Goal: Information Seeking & Learning: Learn about a topic

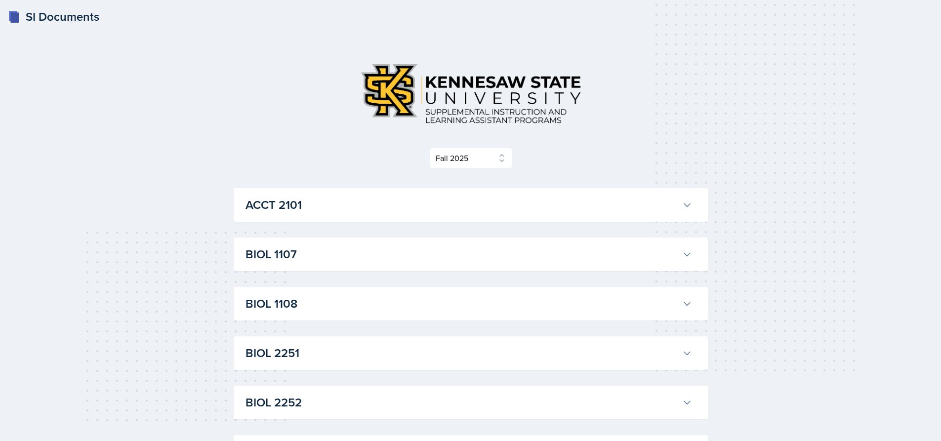
select select "2bed604d-1099-4043-b1bc-2365e8740244"
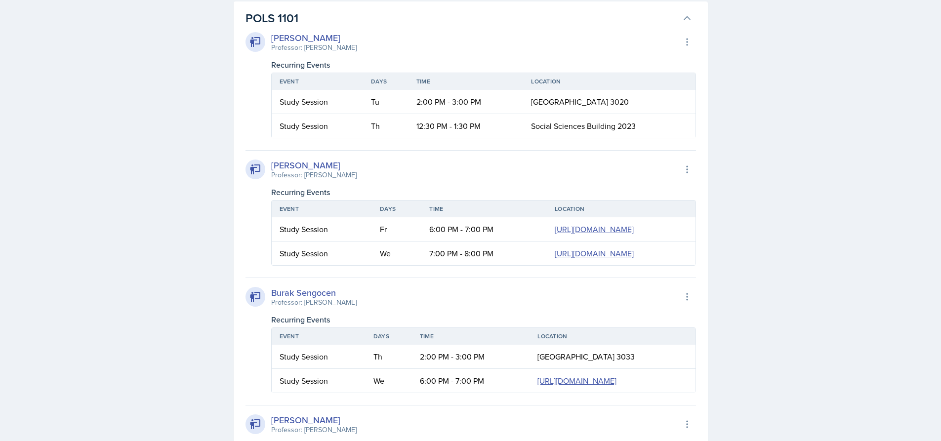
scroll to position [1362, 0]
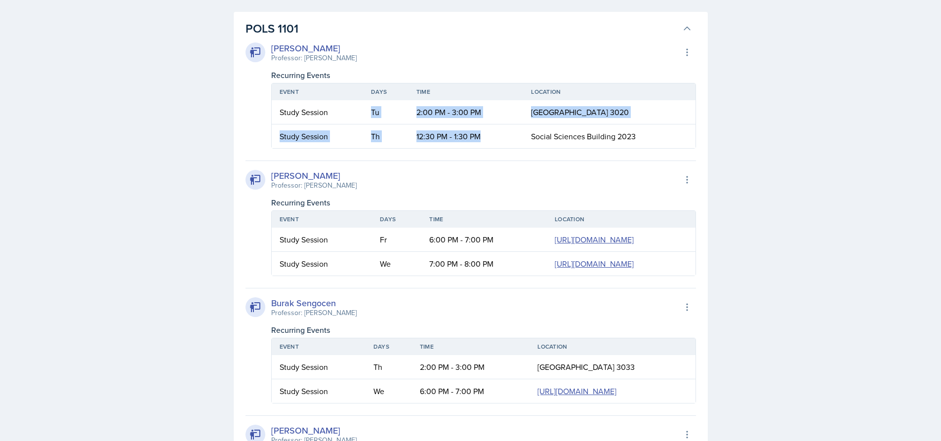
drag, startPoint x: 372, startPoint y: 110, endPoint x: 487, endPoint y: 143, distance: 119.8
click at [487, 143] on table "Event Days Time Location Study Session Tu 2:00 PM - 3:00 PM Social [GEOGRAPHIC_…" at bounding box center [483, 116] width 425 height 66
click at [465, 133] on td "12:30 PM - 1:30 PM" at bounding box center [466, 137] width 115 height 24
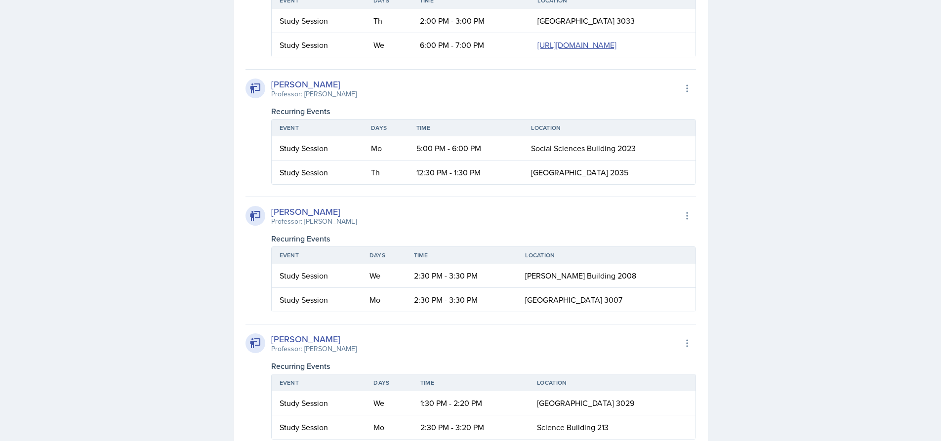
scroll to position [1708, 0]
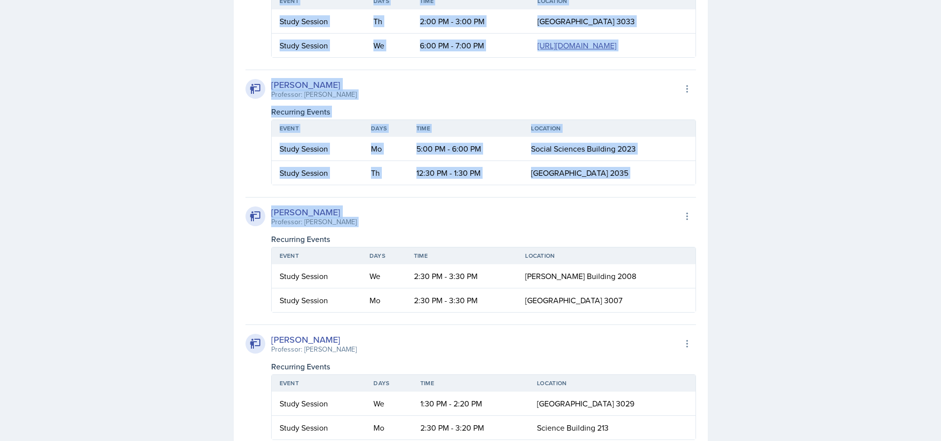
drag, startPoint x: 239, startPoint y: 28, endPoint x: 733, endPoint y: 382, distance: 608.3
click at [471, 344] on div "[PERSON_NAME] Professor: [PERSON_NAME] Export to Google Calendar Recurring Even…" at bounding box center [471, 194] width 451 height 1004
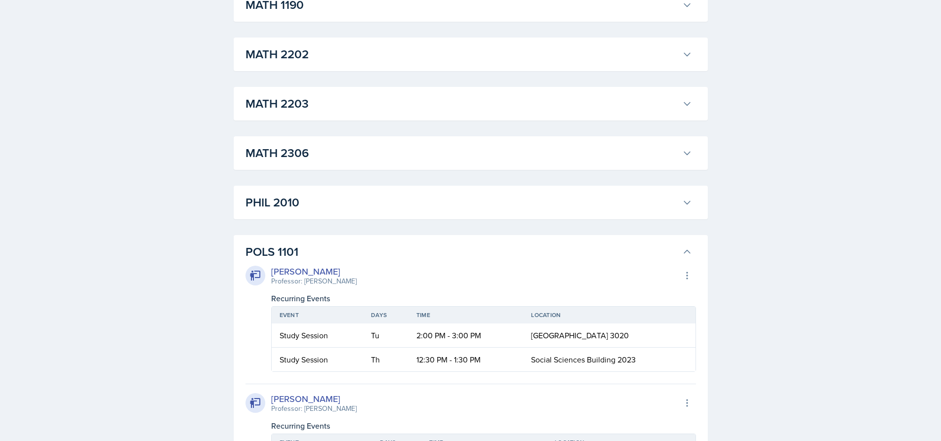
scroll to position [1016, 0]
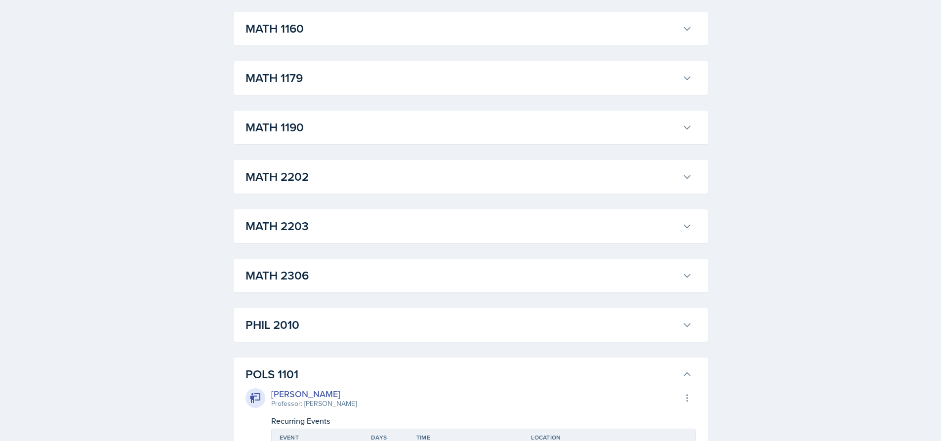
click at [283, 378] on h3 "POLS 1101" at bounding box center [462, 375] width 433 height 18
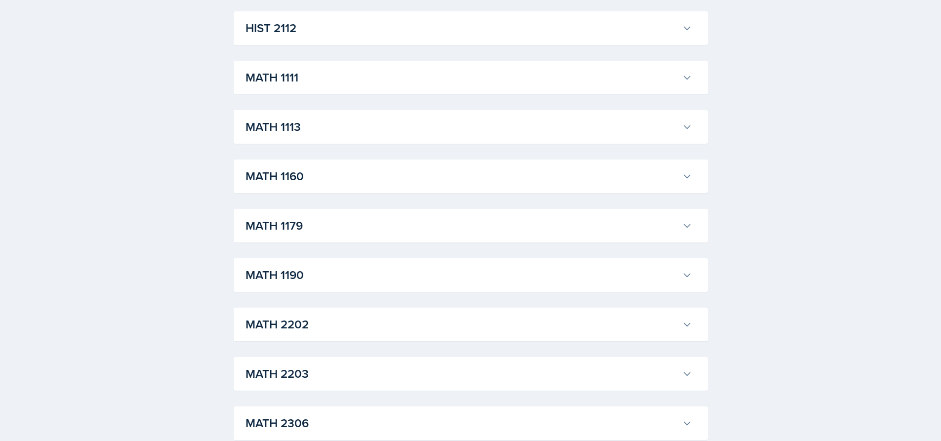
scroll to position [868, 0]
drag, startPoint x: 291, startPoint y: 78, endPoint x: 298, endPoint y: 77, distance: 8.0
click at [292, 78] on h3 "MATH 1111" at bounding box center [462, 78] width 433 height 18
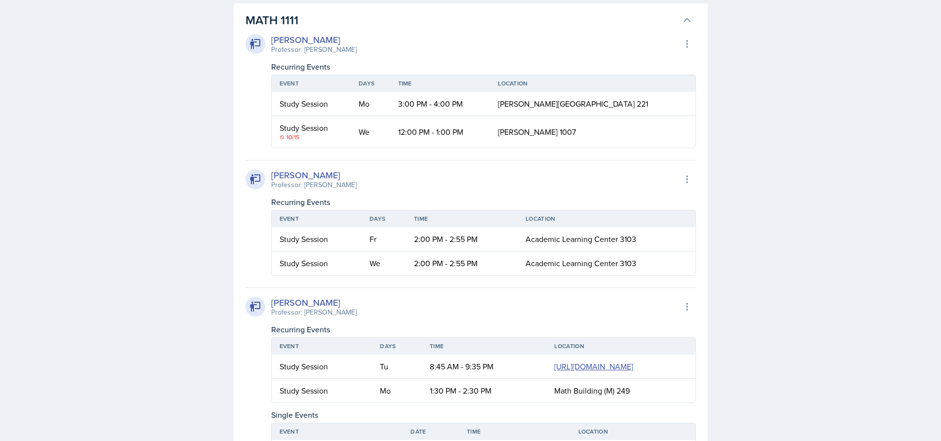
scroll to position [967, 0]
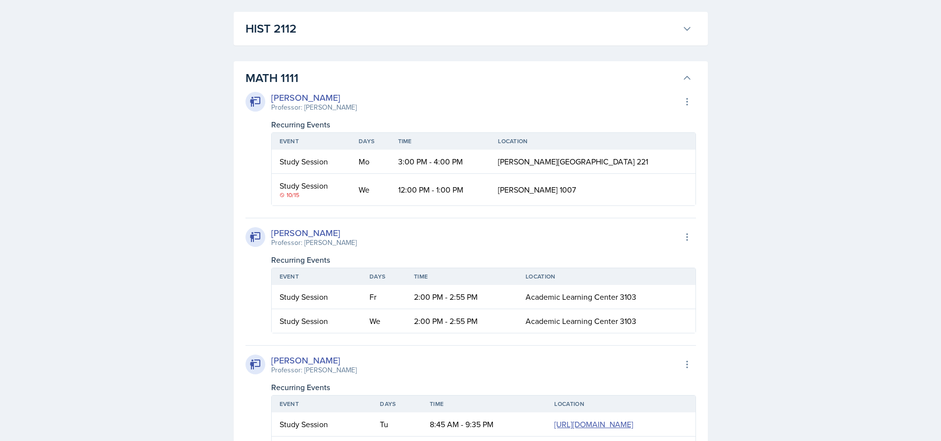
scroll to position [621, 0]
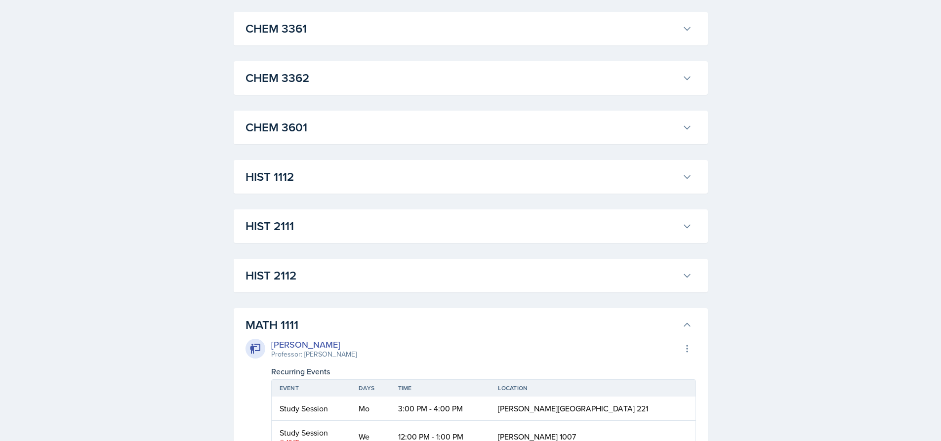
click at [299, 321] on h3 "MATH 1111" at bounding box center [462, 325] width 433 height 18
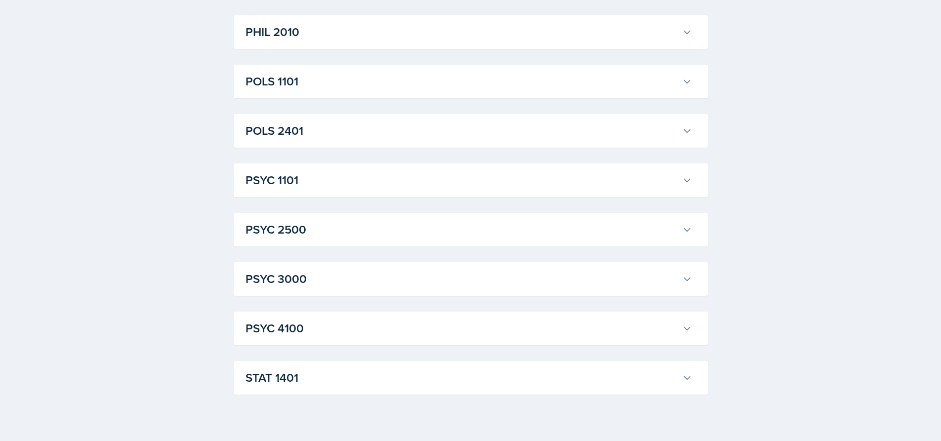
scroll to position [1313, 0]
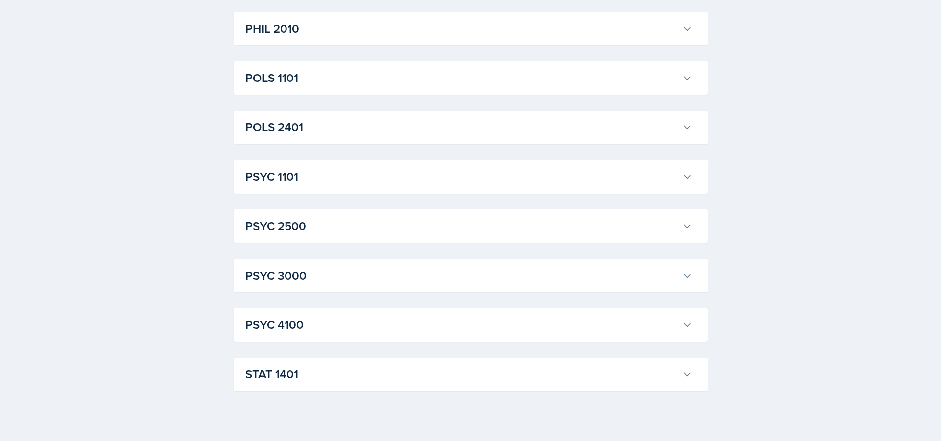
click at [295, 85] on h3 "POLS 1101" at bounding box center [462, 78] width 433 height 18
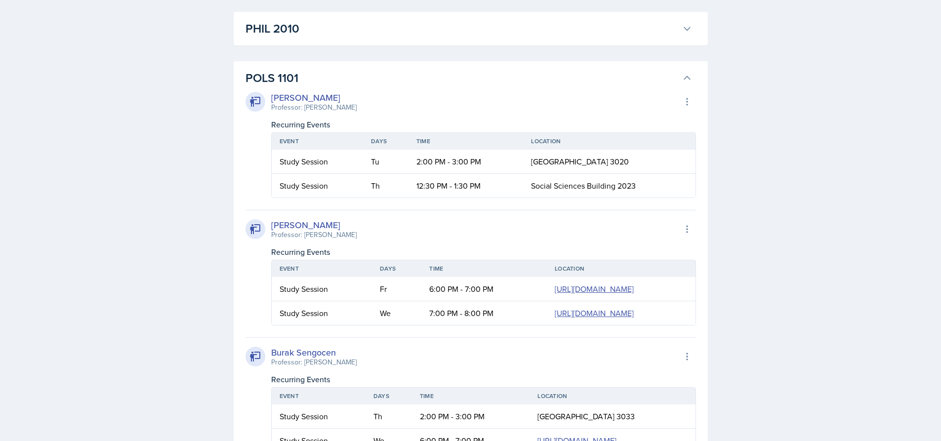
click at [319, 80] on h3 "POLS 1101" at bounding box center [462, 78] width 433 height 18
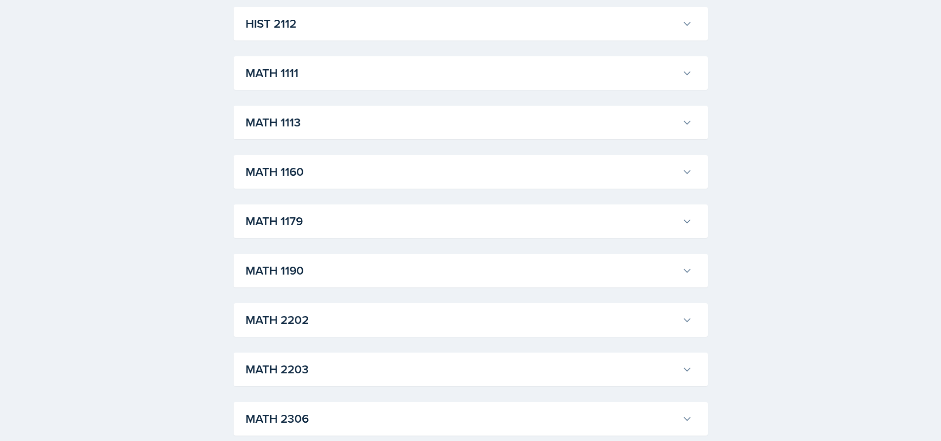
scroll to position [783, 0]
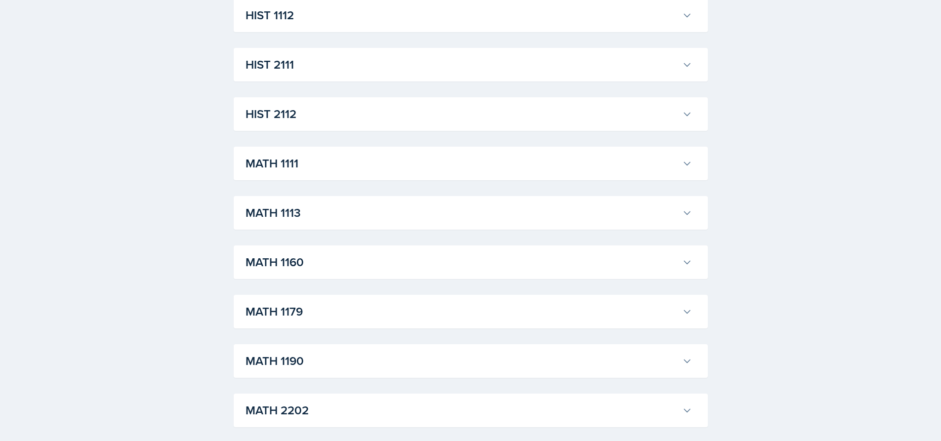
click at [292, 221] on h3 "MATH 1113" at bounding box center [462, 213] width 433 height 18
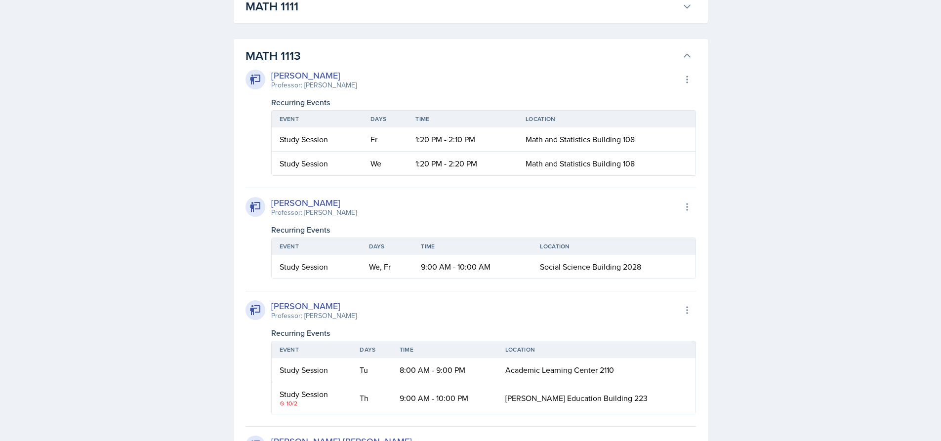
scroll to position [980, 0]
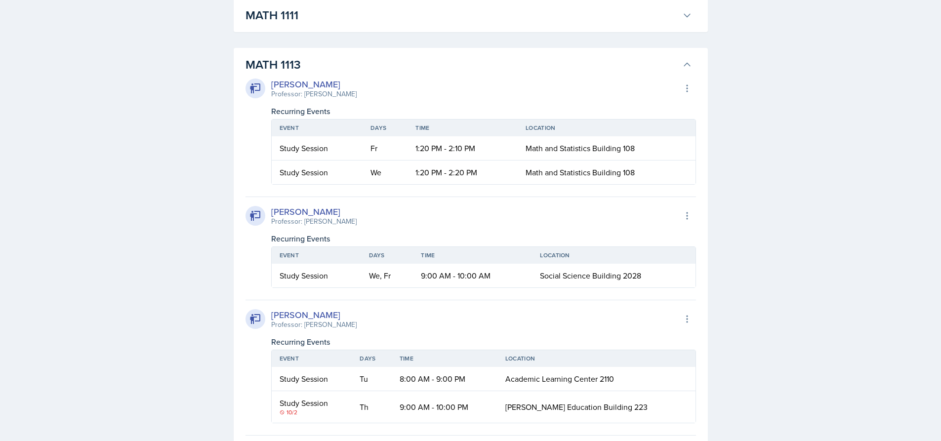
click at [348, 63] on h3 "MATH 1113" at bounding box center [462, 65] width 433 height 18
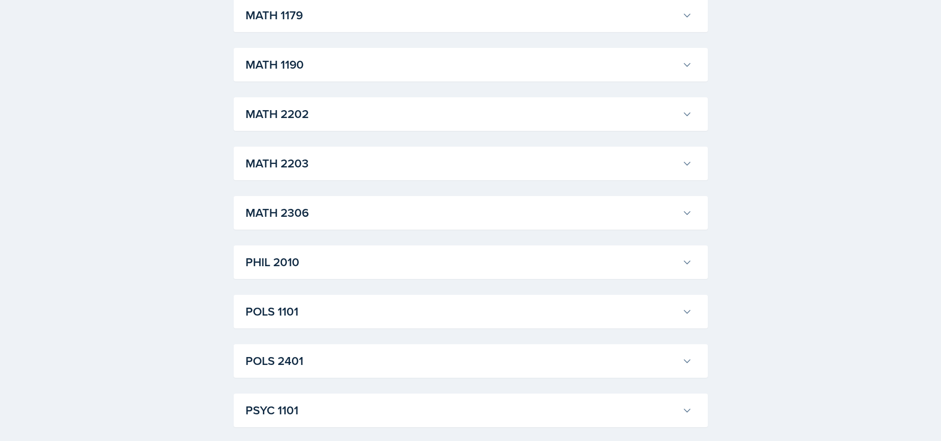
scroll to position [1227, 0]
click at [280, 166] on h3 "POLS 1101" at bounding box center [462, 164] width 433 height 18
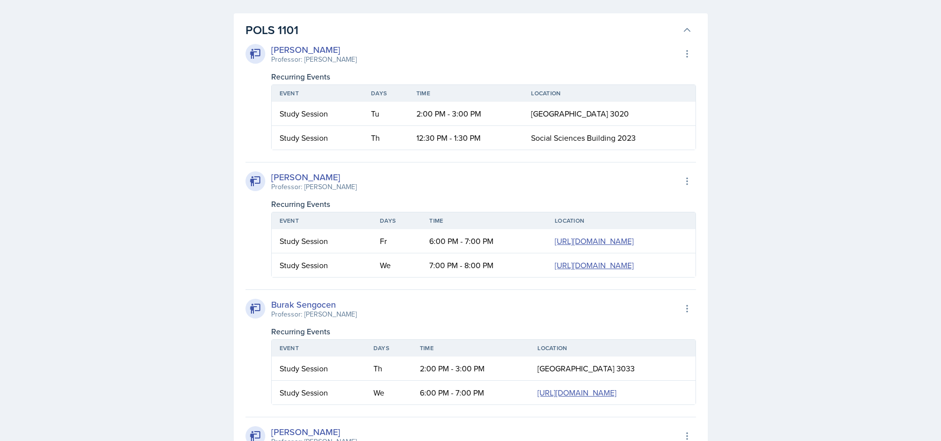
scroll to position [1326, 0]
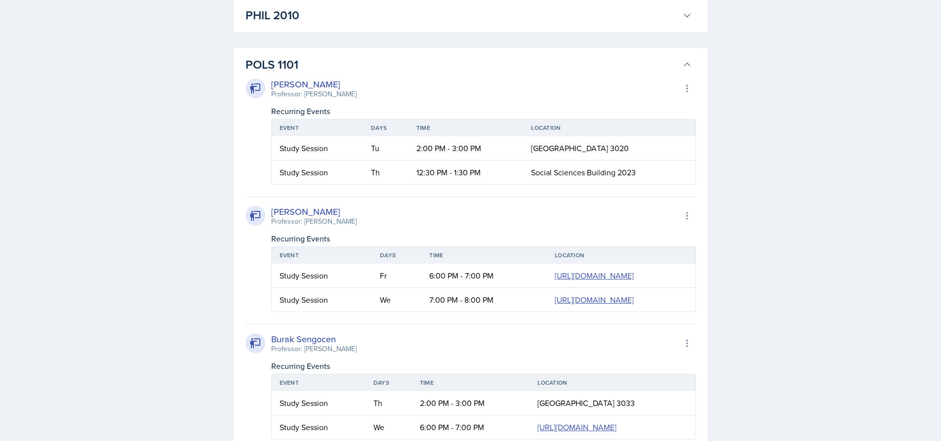
click at [376, 62] on h3 "POLS 1101" at bounding box center [462, 65] width 433 height 18
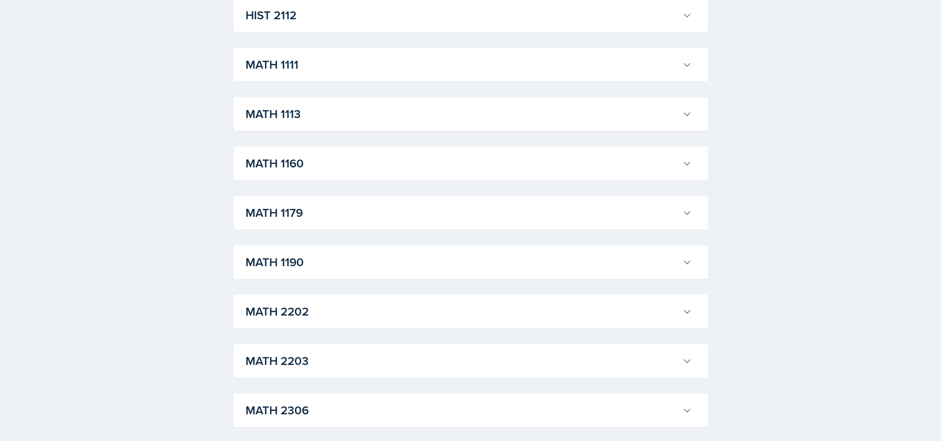
click at [317, 121] on h3 "MATH 1113" at bounding box center [462, 114] width 433 height 18
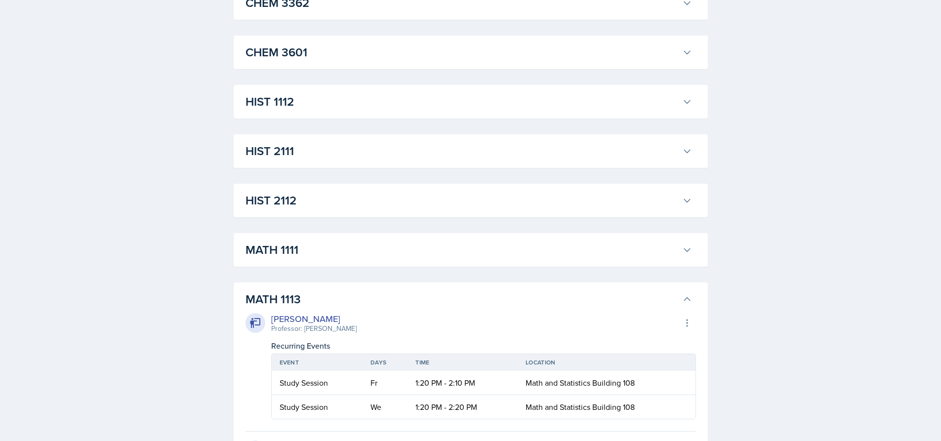
scroll to position [834, 0]
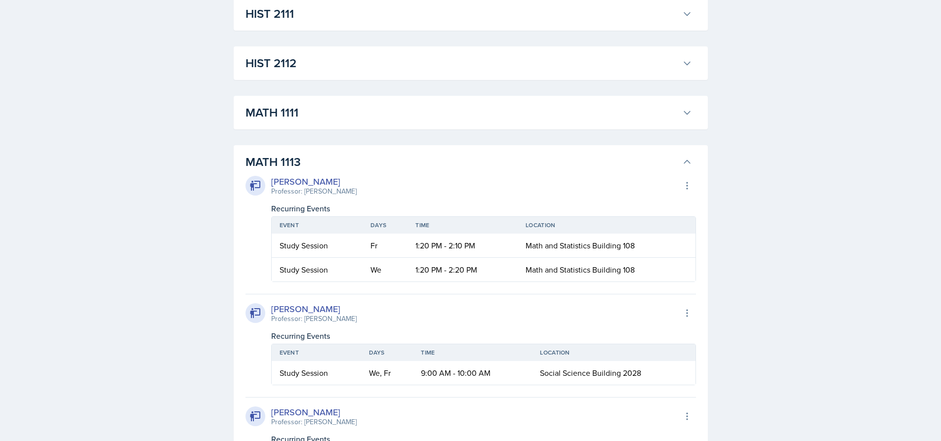
click at [279, 156] on h3 "MATH 1113" at bounding box center [462, 162] width 433 height 18
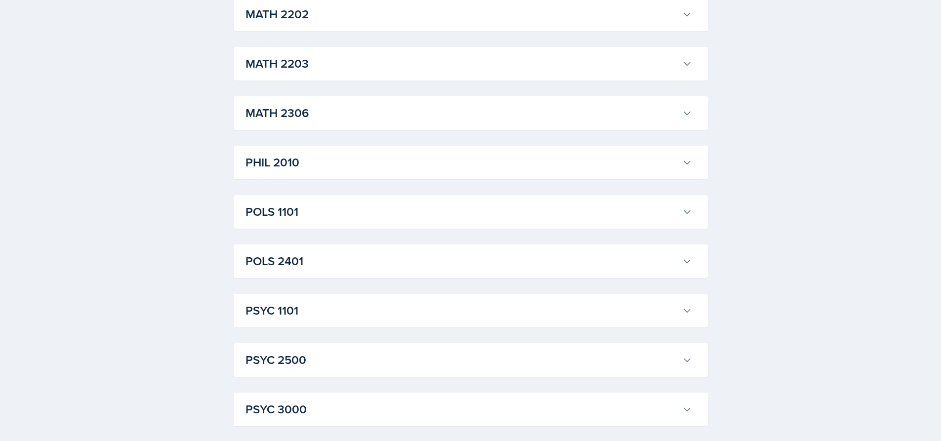
scroll to position [1179, 0]
click at [303, 303] on h3 "PSYC 1101" at bounding box center [462, 310] width 433 height 18
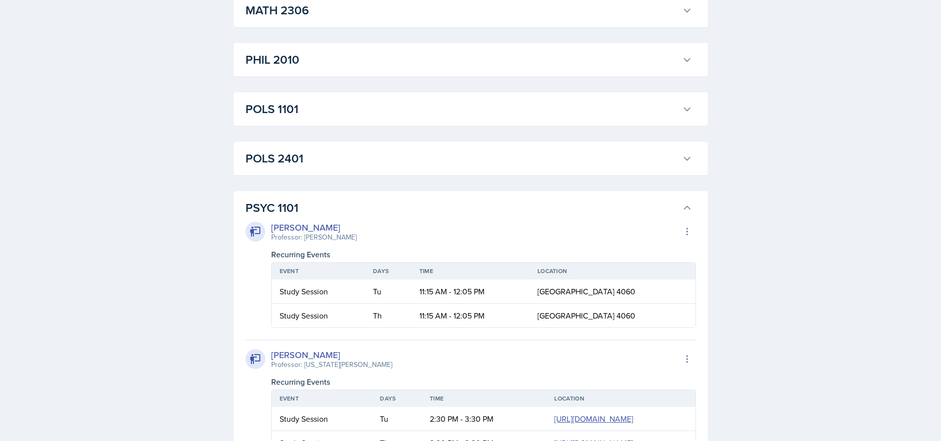
scroll to position [1278, 0]
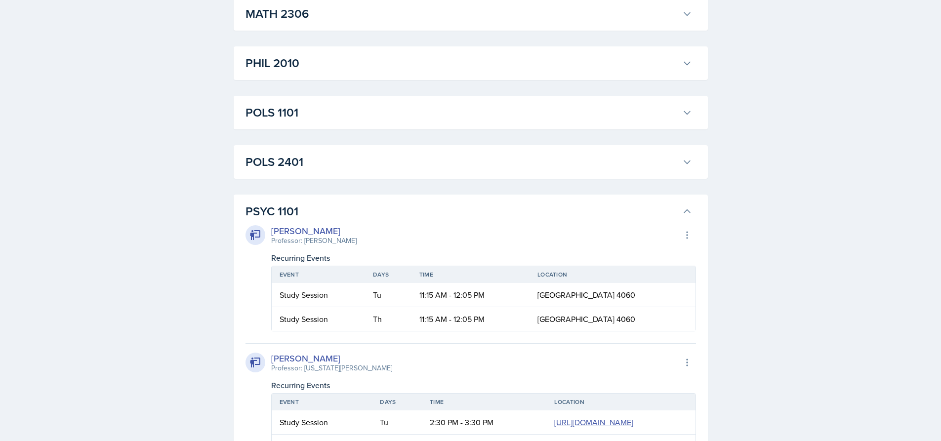
click at [276, 209] on h3 "PSYC 1101" at bounding box center [462, 212] width 433 height 18
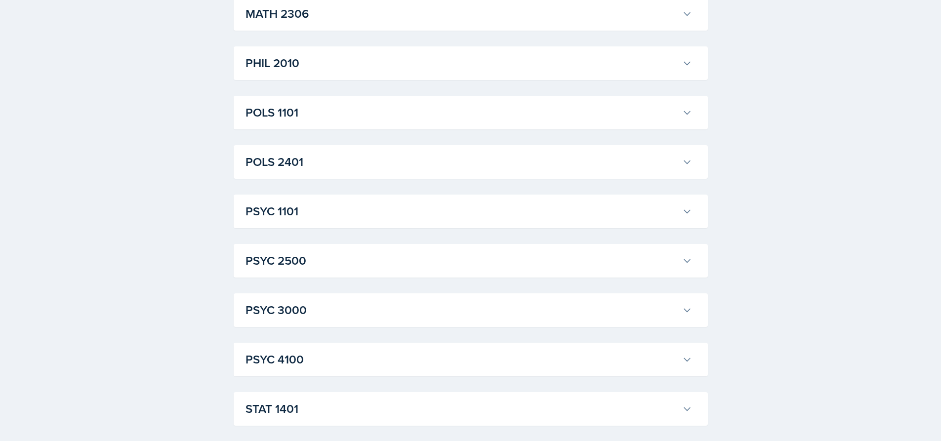
click at [302, 111] on h3 "POLS 1101" at bounding box center [462, 113] width 433 height 18
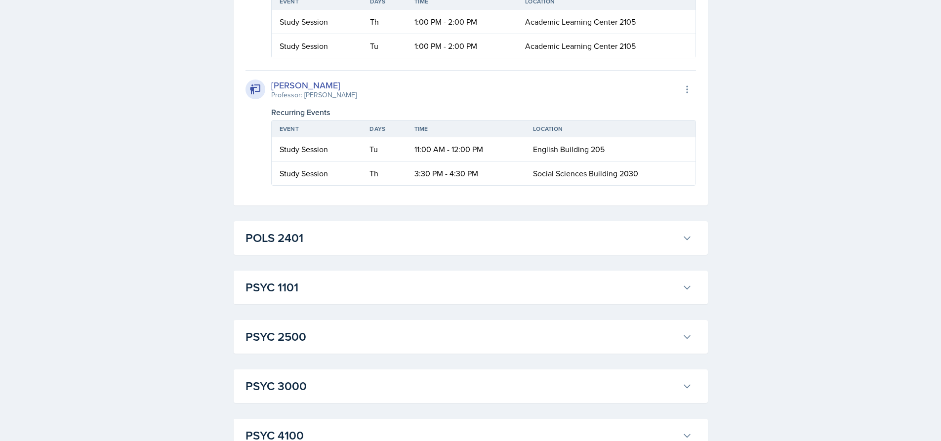
scroll to position [2217, 0]
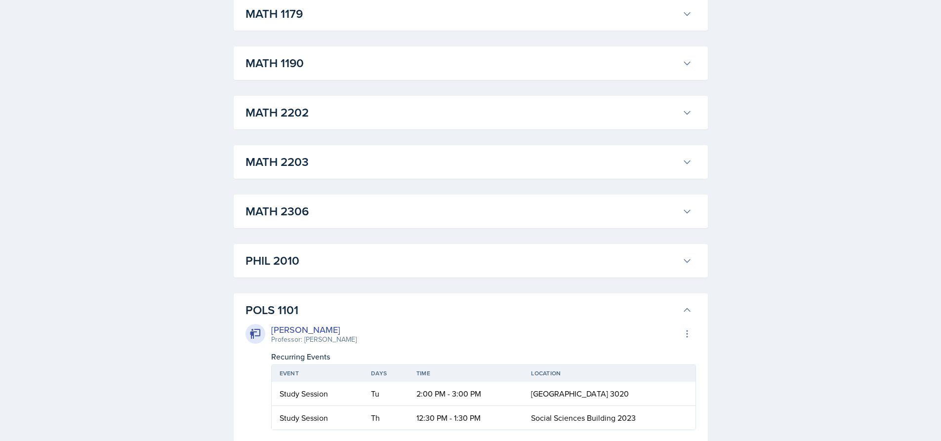
click at [289, 310] on h3 "POLS 1101" at bounding box center [462, 310] width 433 height 18
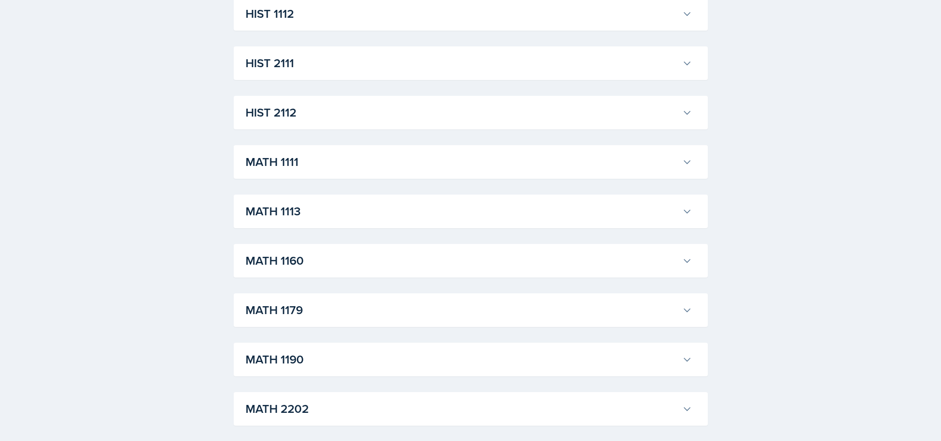
click at [306, 209] on h3 "MATH 1113" at bounding box center [462, 212] width 433 height 18
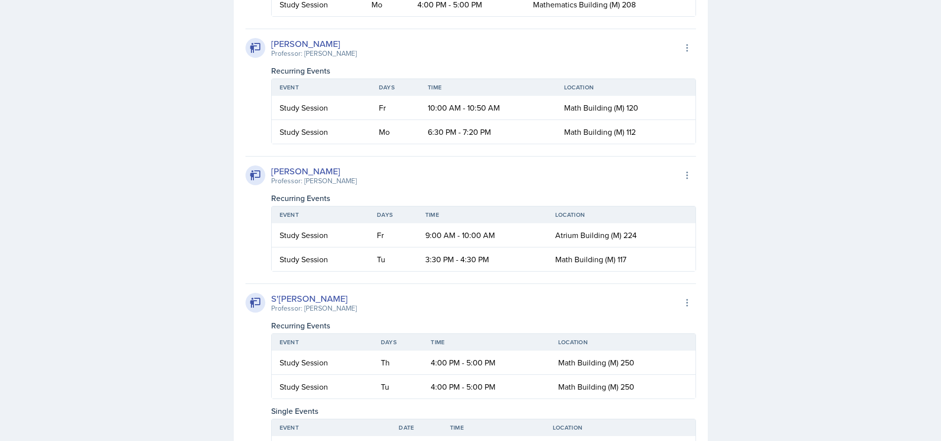
scroll to position [1575, 0]
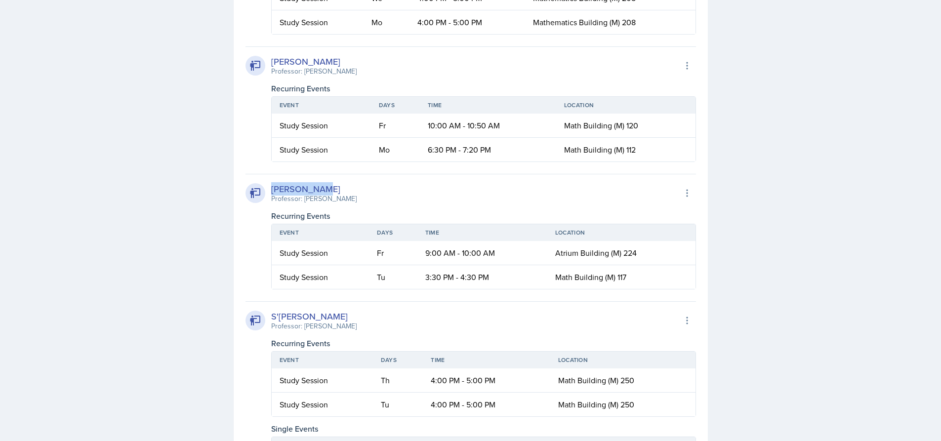
drag, startPoint x: 328, startPoint y: 181, endPoint x: 267, endPoint y: 190, distance: 61.4
click at [267, 190] on div "[PERSON_NAME] Professor: [PERSON_NAME] Export to Google Calendar Recurring Even…" at bounding box center [471, 232] width 451 height 116
copy div "[PERSON_NAME]"
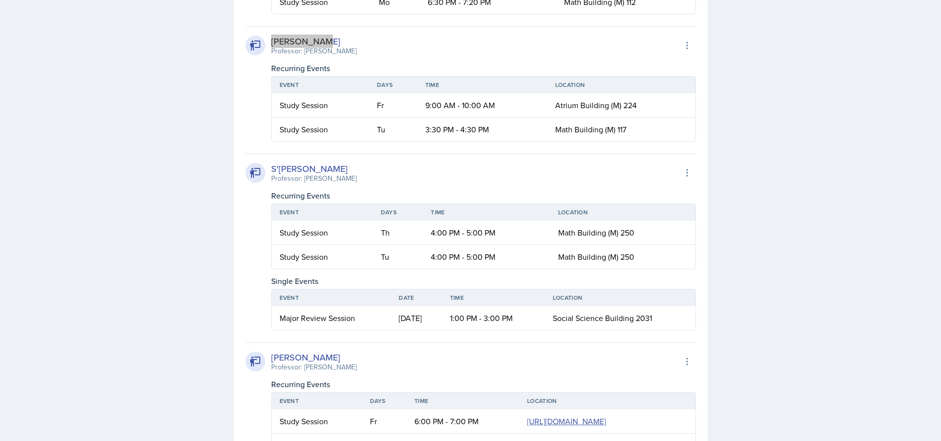
scroll to position [1723, 0]
drag, startPoint x: 332, startPoint y: 160, endPoint x: 270, endPoint y: 170, distance: 62.7
click at [270, 170] on div "S'[PERSON_NAME] Professor: [PERSON_NAME] Export to Google Calendar Recurring Ev…" at bounding box center [471, 241] width 451 height 177
copy div "S'[PERSON_NAME]"
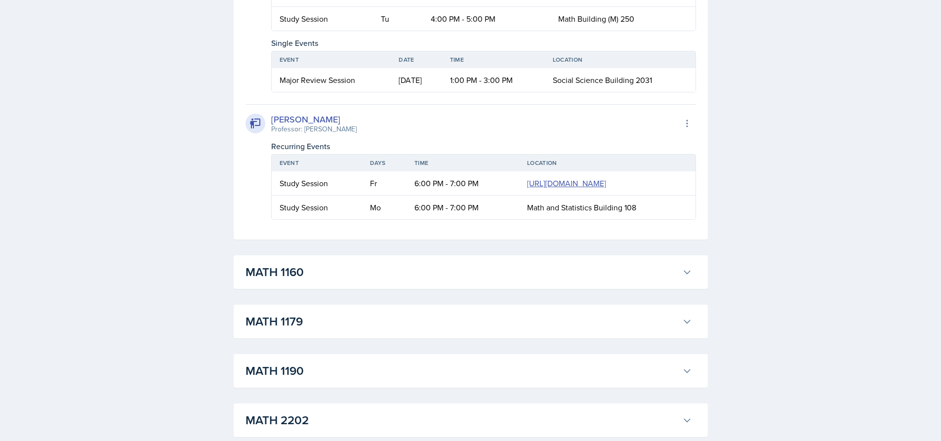
scroll to position [1970, 0]
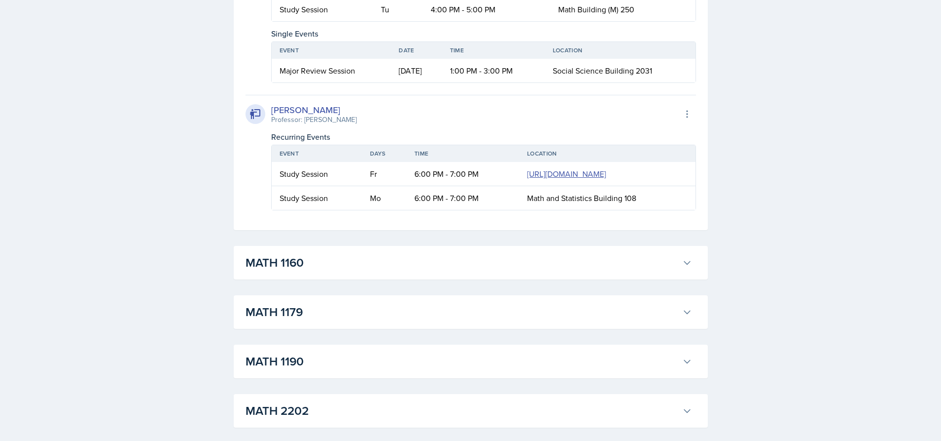
drag, startPoint x: 367, startPoint y: 114, endPoint x: 273, endPoint y: 106, distance: 94.3
click at [273, 106] on div "[PERSON_NAME] Professor: [PERSON_NAME] Export to Google Calendar" at bounding box center [471, 114] width 451 height 22
copy div "[PERSON_NAME]"
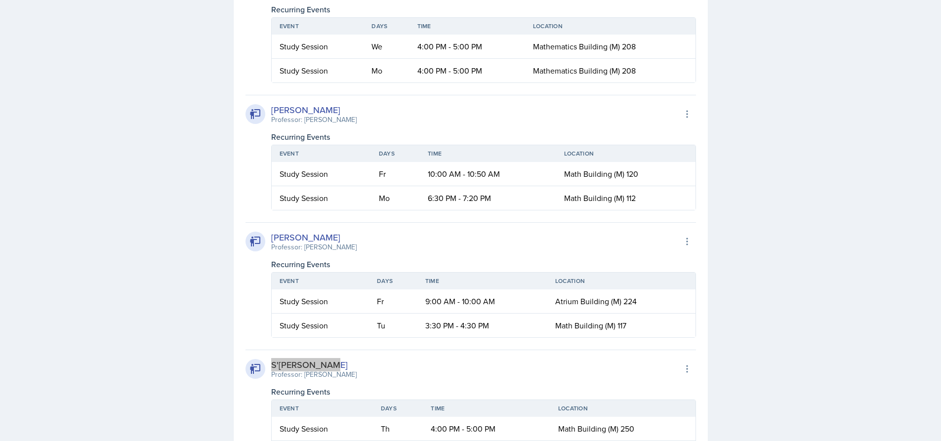
scroll to position [1525, 0]
drag, startPoint x: 425, startPoint y: 327, endPoint x: 503, endPoint y: 331, distance: 77.7
click at [503, 331] on td "3:30 PM - 4:30 PM" at bounding box center [483, 327] width 130 height 24
copy td "3:30 PM - 4:30 PM"
drag, startPoint x: 503, startPoint y: 304, endPoint x: 426, endPoint y: 303, distance: 77.1
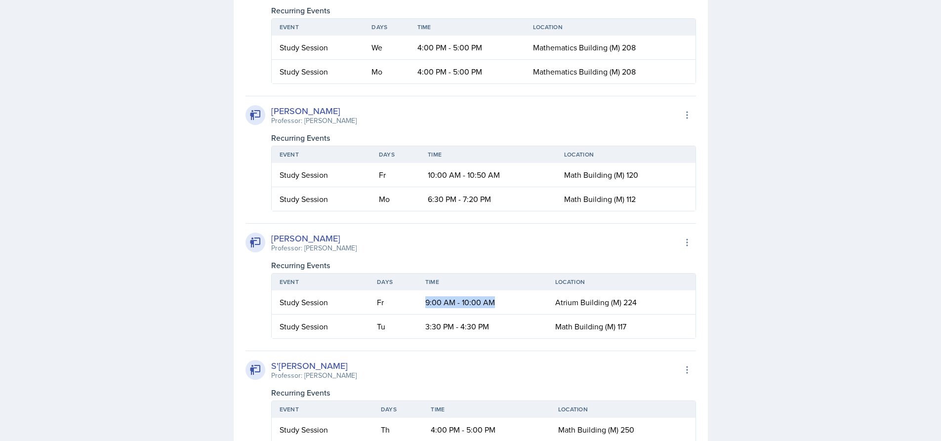
click at [426, 303] on td "9:00 AM - 10:00 AM" at bounding box center [483, 303] width 130 height 24
click at [547, 328] on td "3:30 PM - 4:30 PM" at bounding box center [483, 327] width 130 height 24
drag, startPoint x: 551, startPoint y: 329, endPoint x: 629, endPoint y: 327, distance: 77.1
click at [629, 327] on td "Math Building (M) 117" at bounding box center [621, 327] width 148 height 24
drag, startPoint x: 502, startPoint y: 305, endPoint x: 424, endPoint y: 305, distance: 77.6
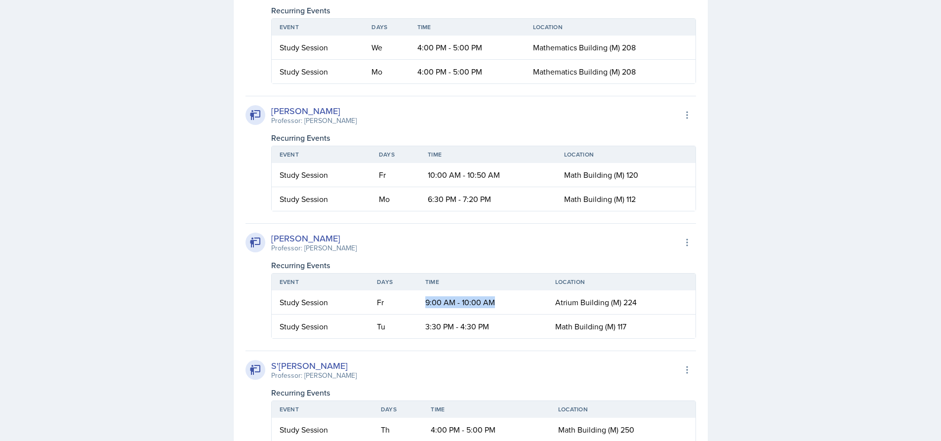
click at [424, 305] on td "9:00 AM - 10:00 AM" at bounding box center [483, 303] width 130 height 24
copy td "9:00 AM - 10:00 AM"
drag, startPoint x: 642, startPoint y: 303, endPoint x: 543, endPoint y: 310, distance: 100.1
click at [543, 310] on tr "Study Session Fr 9:00 AM - 10:00 AM [GEOGRAPHIC_DATA] (M) 224" at bounding box center [484, 303] width 424 height 24
copy tr "Atrium Building (M) 224"
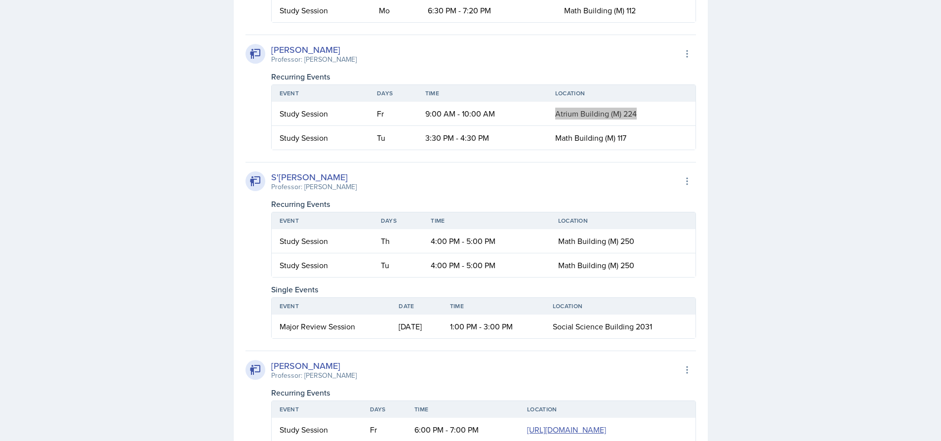
scroll to position [1723, 0]
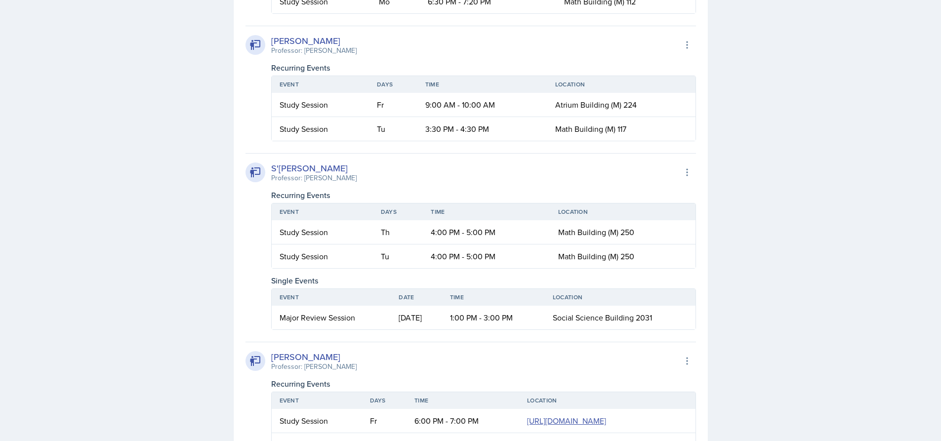
click at [434, 232] on td "4:00 PM - 5:00 PM" at bounding box center [486, 232] width 127 height 24
drag, startPoint x: 432, startPoint y: 232, endPoint x: 498, endPoint y: 234, distance: 65.7
click at [498, 234] on td "4:00 PM - 5:00 PM" at bounding box center [486, 232] width 127 height 24
copy td "4:00 PM - 5:00 PM"
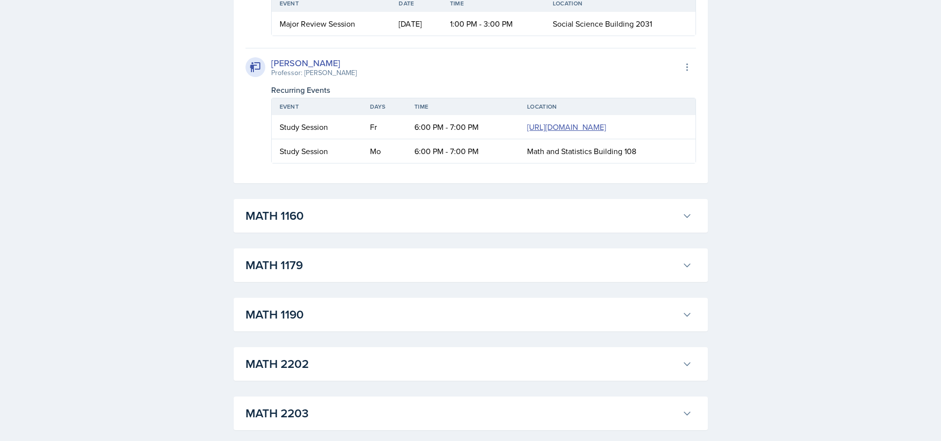
scroll to position [2020, 0]
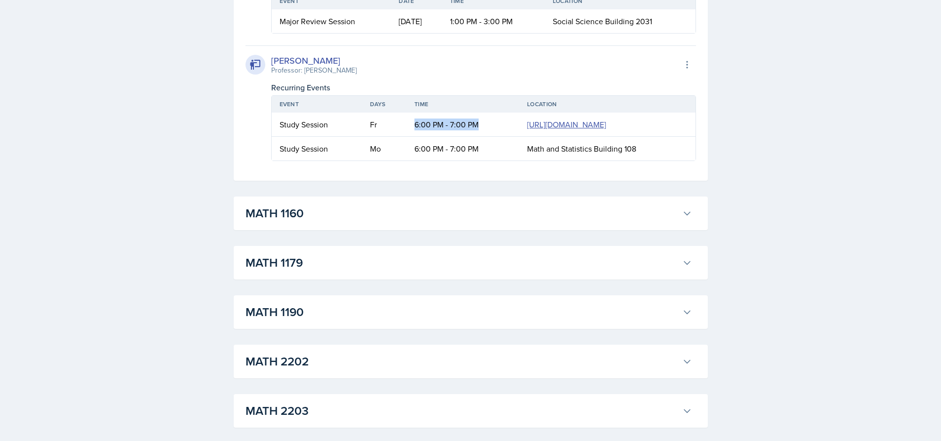
drag, startPoint x: 355, startPoint y: 125, endPoint x: 367, endPoint y: 167, distance: 43.6
click at [407, 137] on td "6:00 PM - 7:00 PM" at bounding box center [463, 125] width 113 height 24
copy td "6:00 PM - 7:00 PM"
drag, startPoint x: 387, startPoint y: 202, endPoint x: 494, endPoint y: 198, distance: 106.8
click at [527, 154] on span "Math and Statistics Building 108" at bounding box center [581, 148] width 109 height 11
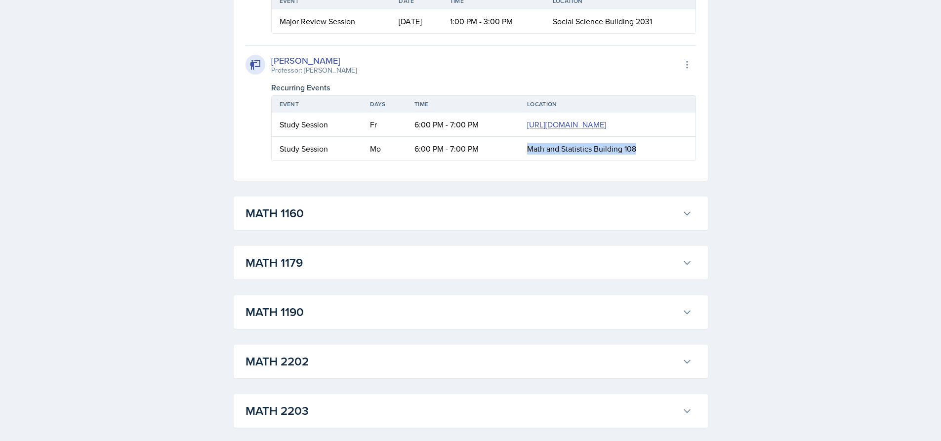
copy span "Math and Statistics Building 108"
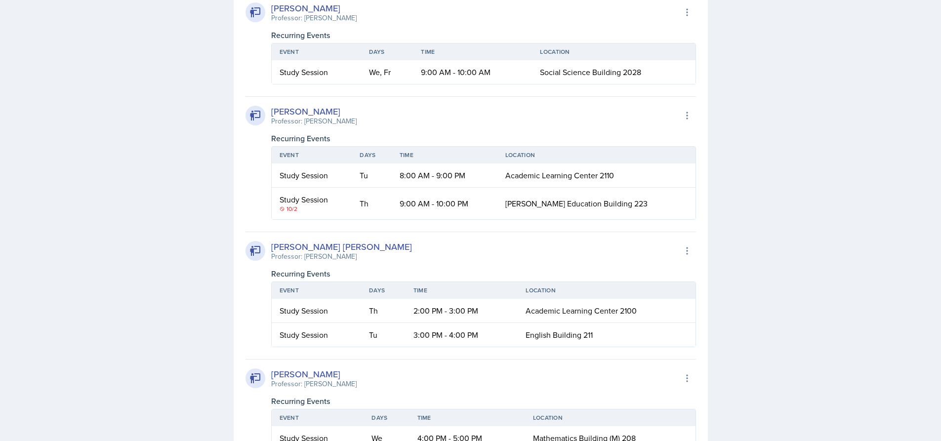
scroll to position [1130, 0]
